Goal: Task Accomplishment & Management: Complete application form

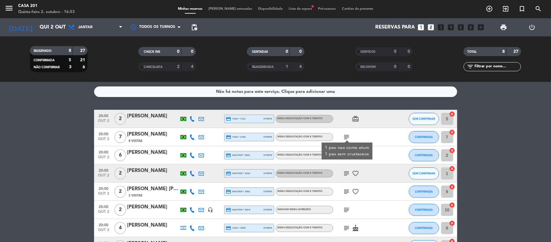
click at [37, 167] on bookings-row "20:00 out 2 2 [PERSON_NAME] credit_card visa * 7121 stripe Menu degustação com …" at bounding box center [275, 182] width 551 height 145
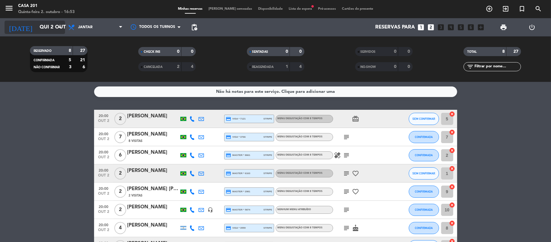
click at [48, 28] on input "Qui 2 out" at bounding box center [69, 27] width 65 height 12
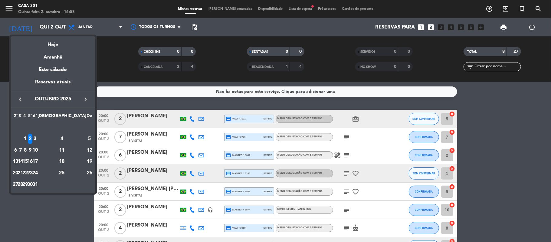
click at [32, 148] on div "9" at bounding box center [30, 150] width 5 height 10
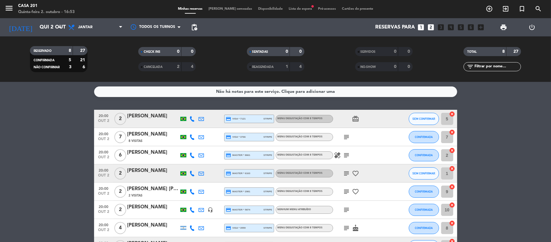
type input "Qui 9 out"
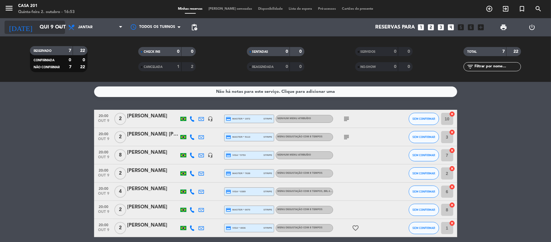
click at [46, 27] on input "Qui 9 out" at bounding box center [69, 27] width 65 height 12
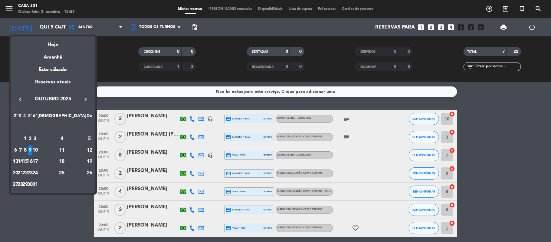
click at [67, 205] on div at bounding box center [275, 121] width 551 height 242
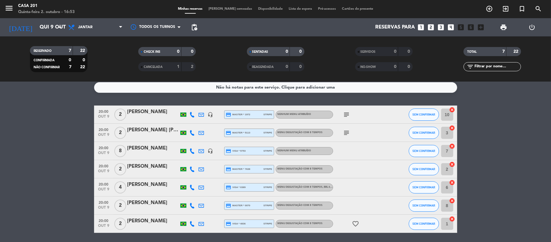
scroll to position [3, 0]
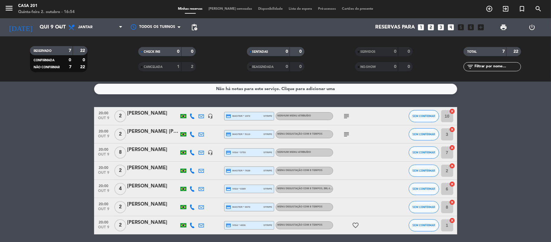
click at [440, 25] on icon "looks_3" at bounding box center [442, 27] width 8 height 8
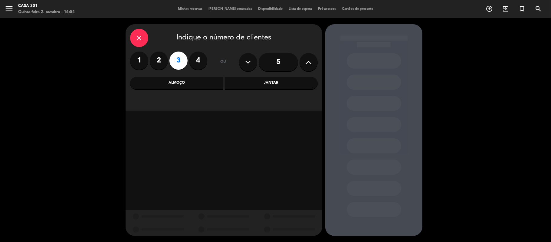
click at [247, 83] on div "Jantar" at bounding box center [271, 83] width 93 height 12
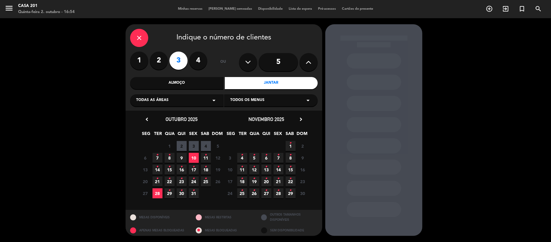
click at [183, 154] on span "9" at bounding box center [182, 158] width 10 height 10
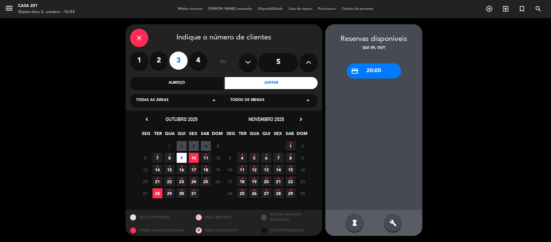
click at [371, 74] on div "credit_card 20:00" at bounding box center [374, 70] width 55 height 15
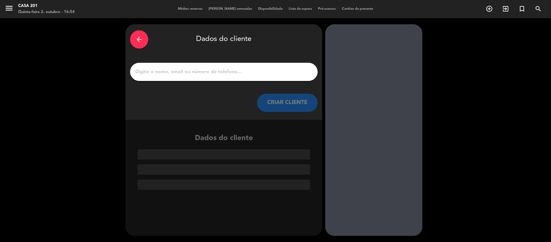
click at [187, 75] on input "1" at bounding box center [224, 72] width 179 height 8
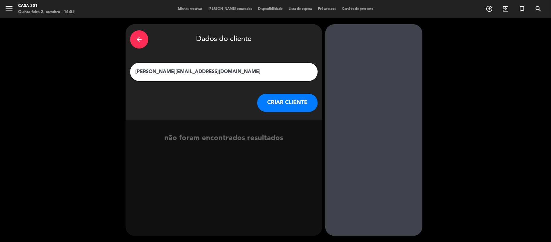
type input "[PERSON_NAME][EMAIL_ADDRESS][DOMAIN_NAME]"
click at [291, 97] on button "CRIAR CLIENTE" at bounding box center [287, 103] width 61 height 18
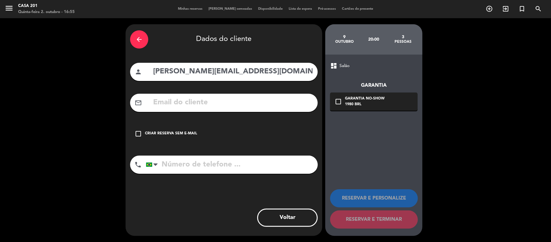
click at [337, 98] on icon "check_box_outline_blank" at bounding box center [338, 101] width 7 height 7
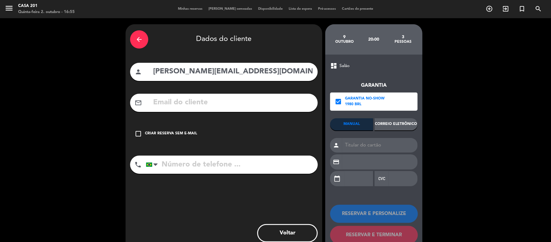
drag, startPoint x: 226, startPoint y: 68, endPoint x: 134, endPoint y: 82, distance: 92.8
click at [134, 82] on div "arrow_back Dados do cliente person [PERSON_NAME][EMAIL_ADDRESS][DOMAIN_NAME] ma…" at bounding box center [224, 137] width 197 height 227
click at [160, 105] on input "text" at bounding box center [233, 102] width 161 height 12
paste input "[PERSON_NAME][EMAIL_ADDRESS][DOMAIN_NAME]"
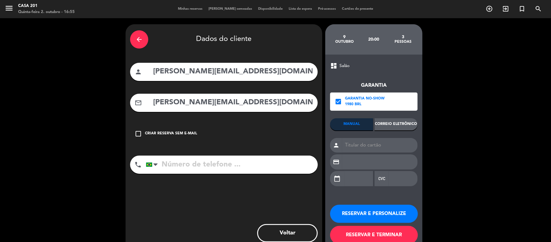
type input "[PERSON_NAME][EMAIL_ADDRESS][DOMAIN_NAME]"
drag, startPoint x: 229, startPoint y: 72, endPoint x: 132, endPoint y: 90, distance: 98.3
click at [132, 90] on div "arrow_back Dados do cliente person [PERSON_NAME][EMAIL_ADDRESS][DOMAIN_NAME] ma…" at bounding box center [224, 137] width 197 height 227
type input "[PERSON_NAME]"
click at [388, 124] on div "Correio eletrônico" at bounding box center [396, 124] width 43 height 12
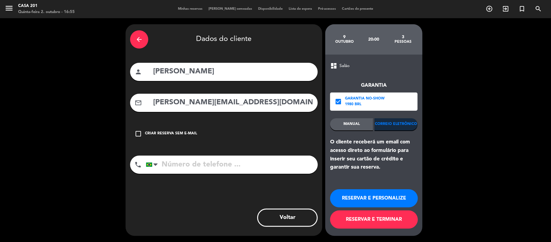
click at [187, 164] on input "tel" at bounding box center [232, 164] width 172 height 18
type input "21999823168"
click at [373, 201] on button "RESERVAR E PERSONALIZE" at bounding box center [374, 198] width 88 height 18
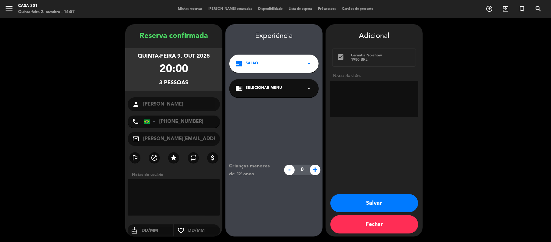
click at [164, 191] on textarea at bounding box center [174, 197] width 92 height 36
type textarea "Pra cotar evento"
click at [375, 199] on button "Salvar" at bounding box center [375, 203] width 88 height 18
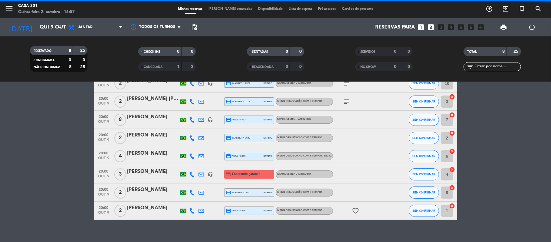
scroll to position [36, 0]
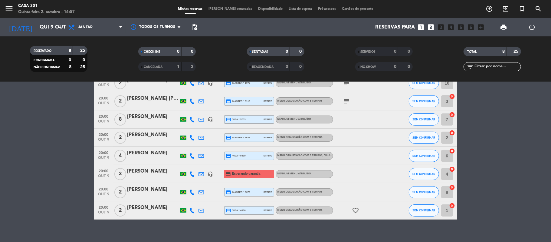
click at [139, 171] on div "[PERSON_NAME]" at bounding box center [152, 171] width 51 height 8
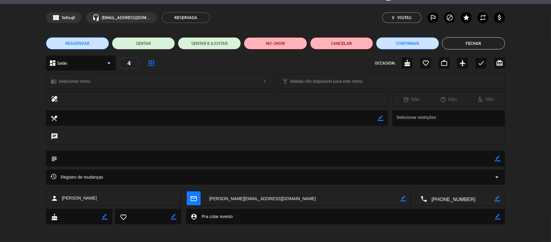
scroll to position [0, 0]
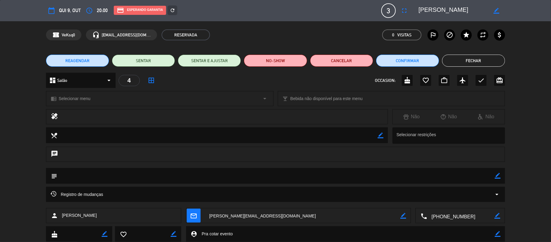
click at [501, 60] on button "Fechar" at bounding box center [473, 61] width 63 height 12
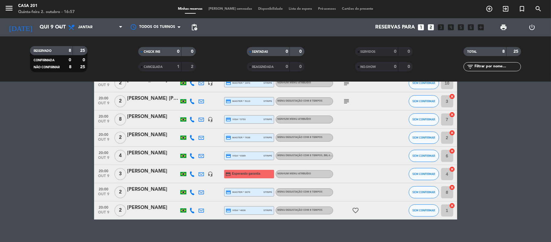
scroll to position [43, 0]
